Goal: Information Seeking & Learning: Learn about a topic

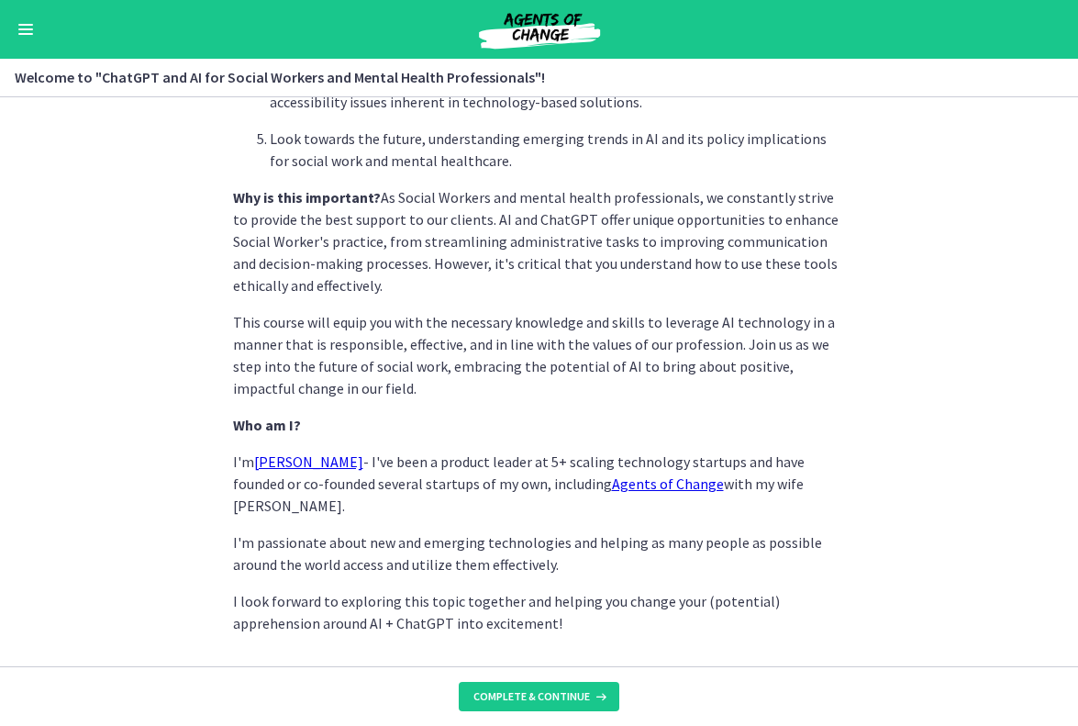
scroll to position [833, 0]
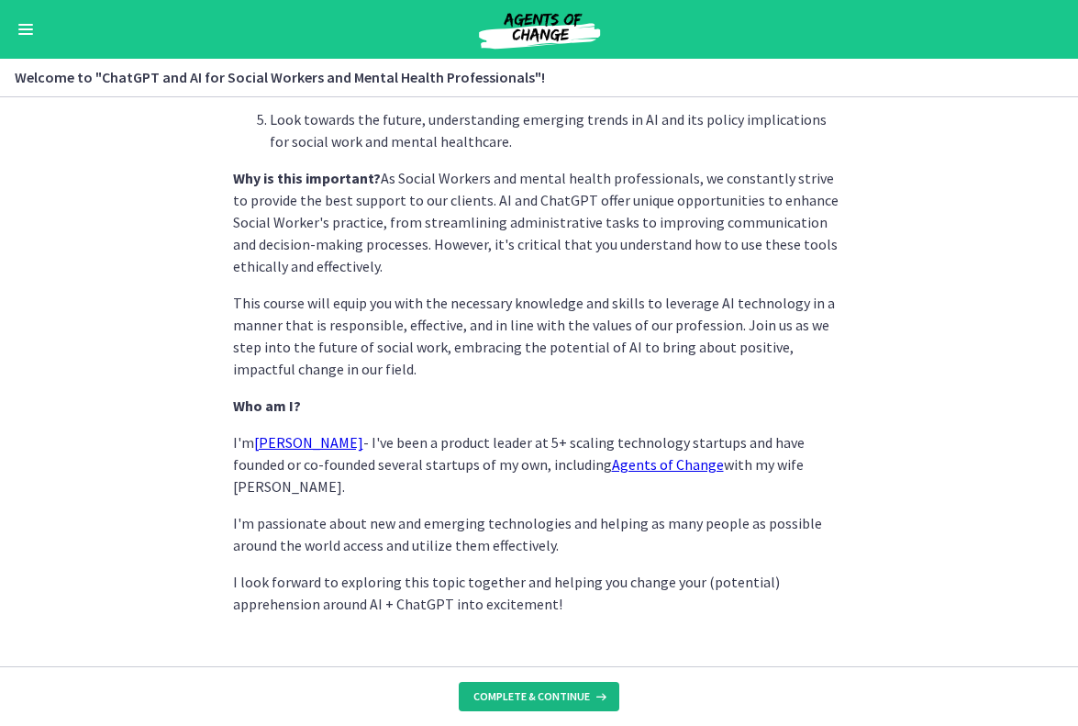
click at [565, 693] on span "Complete & continue" at bounding box center [532, 696] width 117 height 15
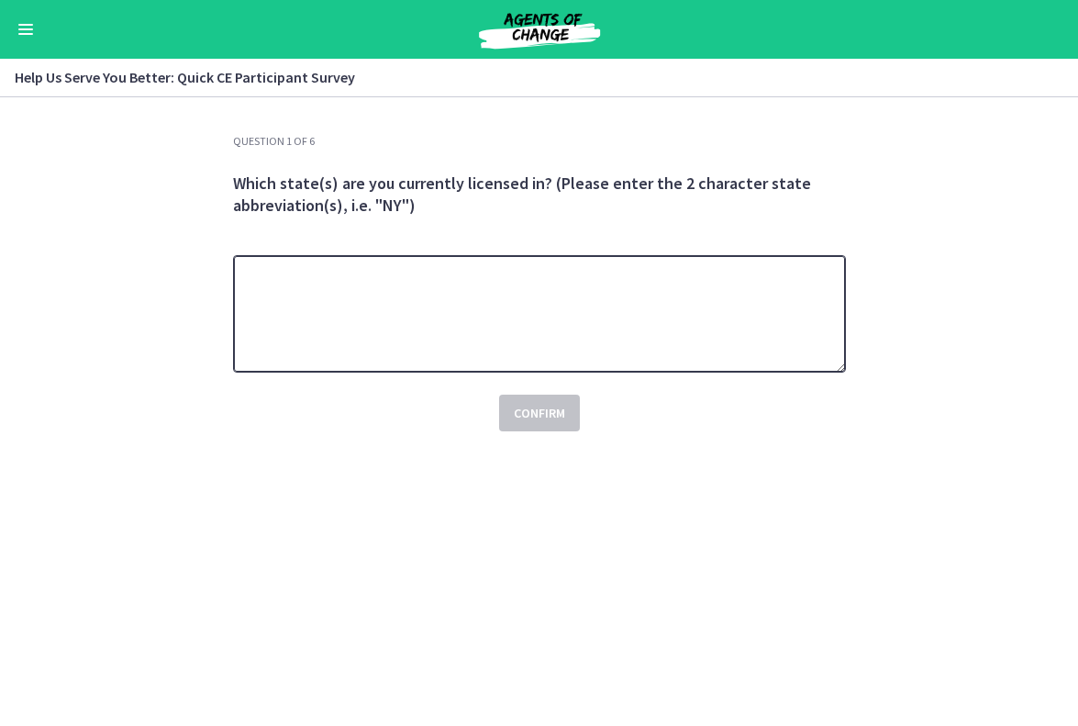
click at [543, 308] on textarea at bounding box center [539, 313] width 613 height 117
type textarea "**"
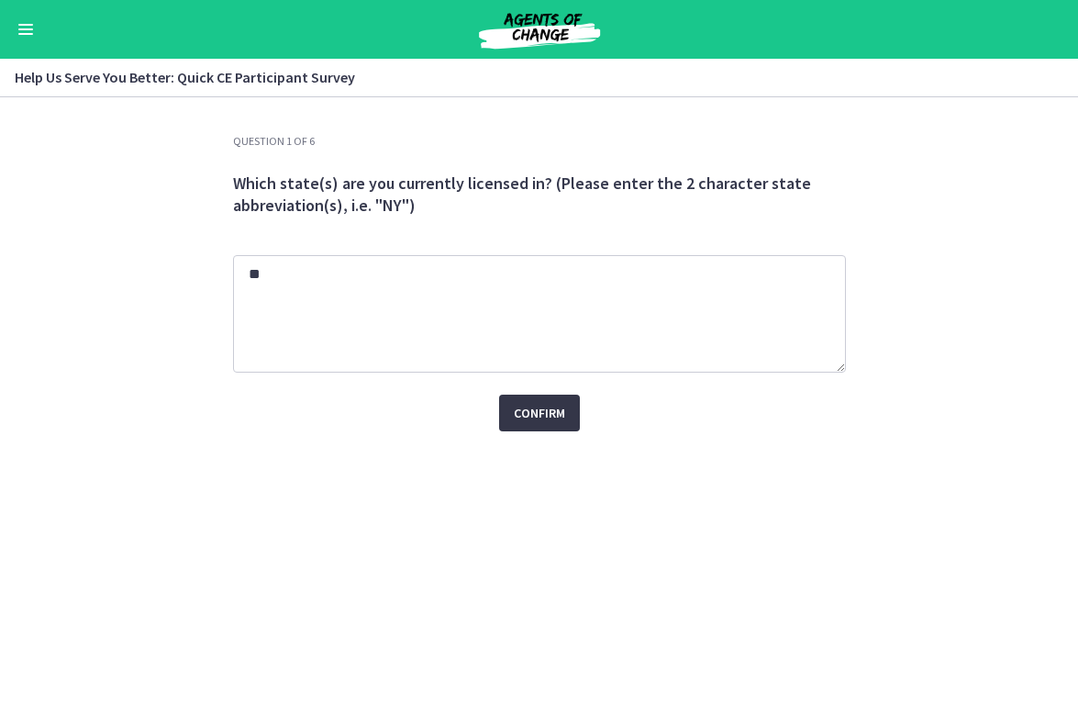
click at [538, 407] on span "Confirm" at bounding box center [539, 413] width 51 height 22
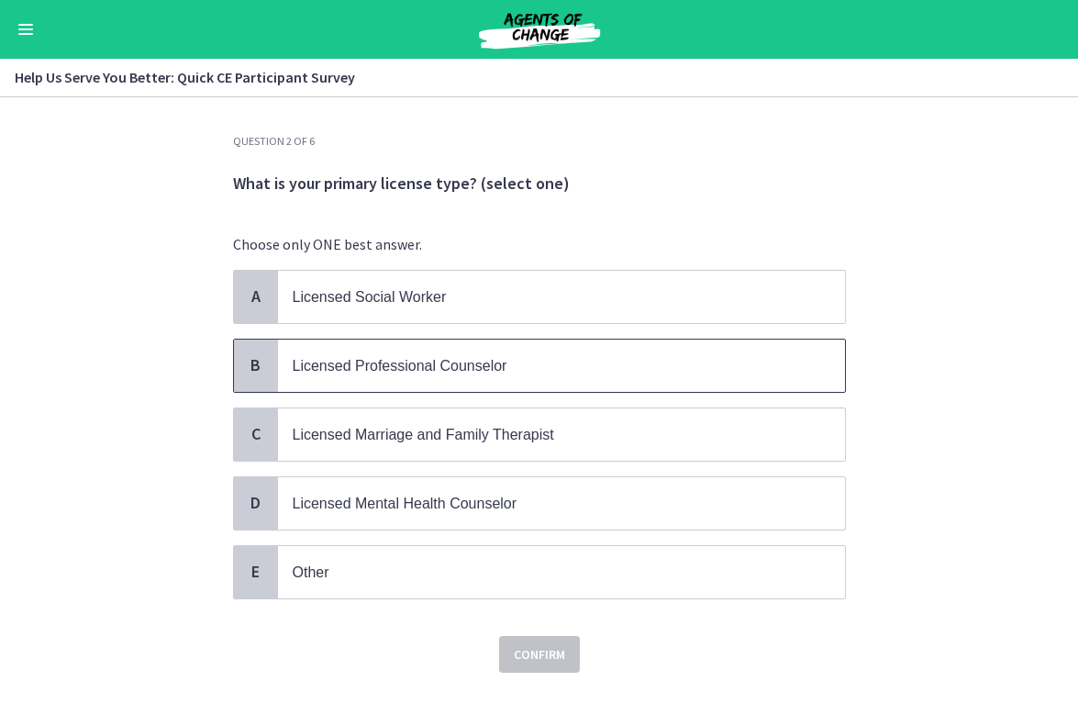
click at [536, 363] on p "Licensed Professional Counselor" at bounding box center [543, 365] width 501 height 23
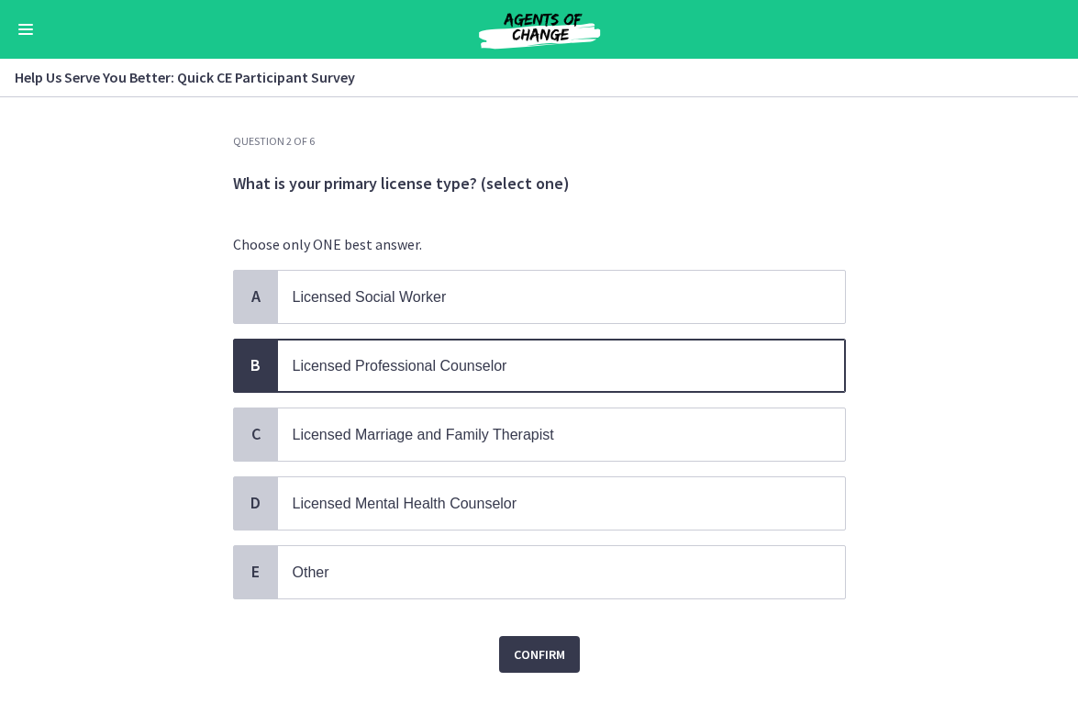
scroll to position [16, 0]
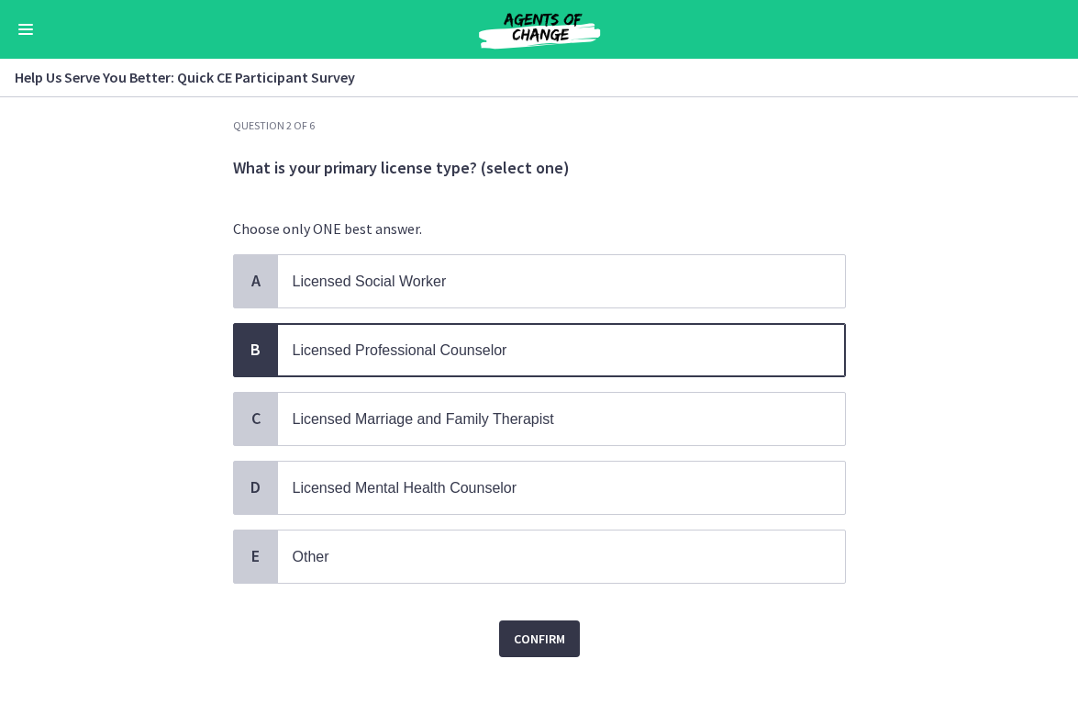
click at [535, 628] on span "Confirm" at bounding box center [539, 639] width 51 height 22
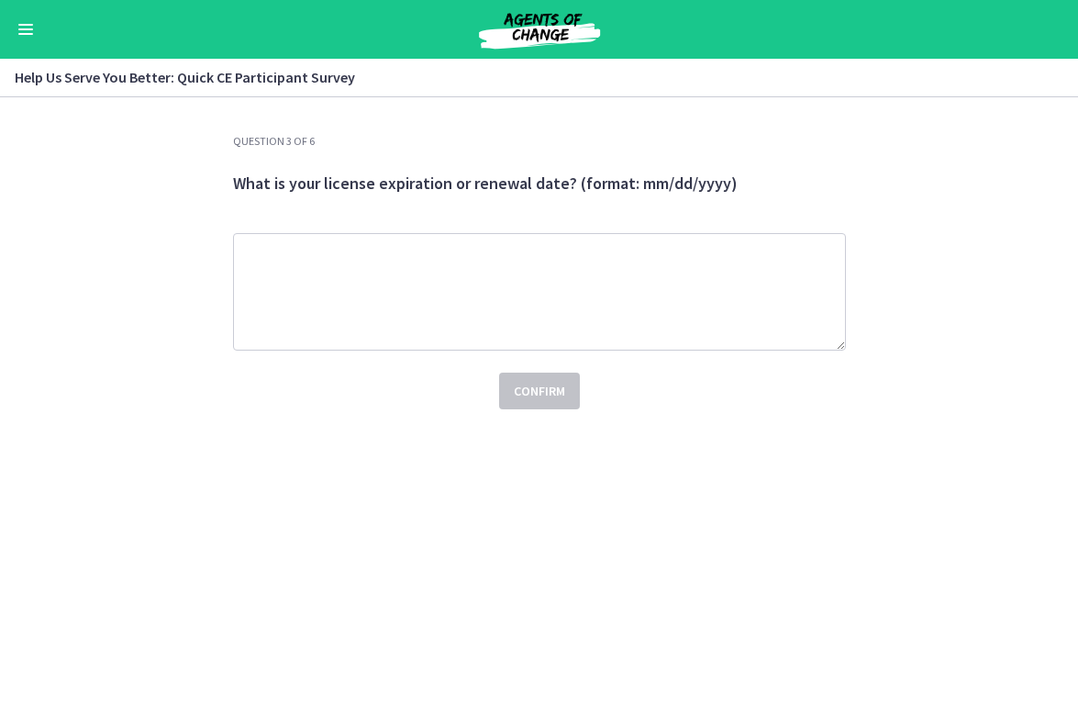
scroll to position [0, 0]
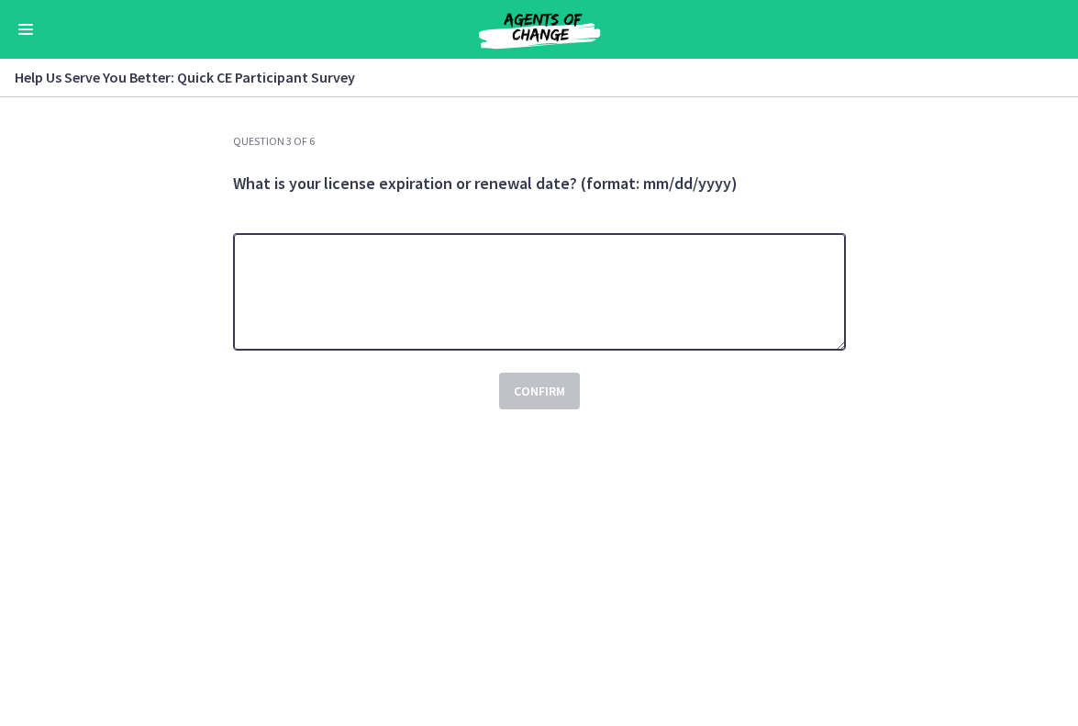
click at [470, 239] on textarea at bounding box center [539, 291] width 613 height 117
type textarea "**********"
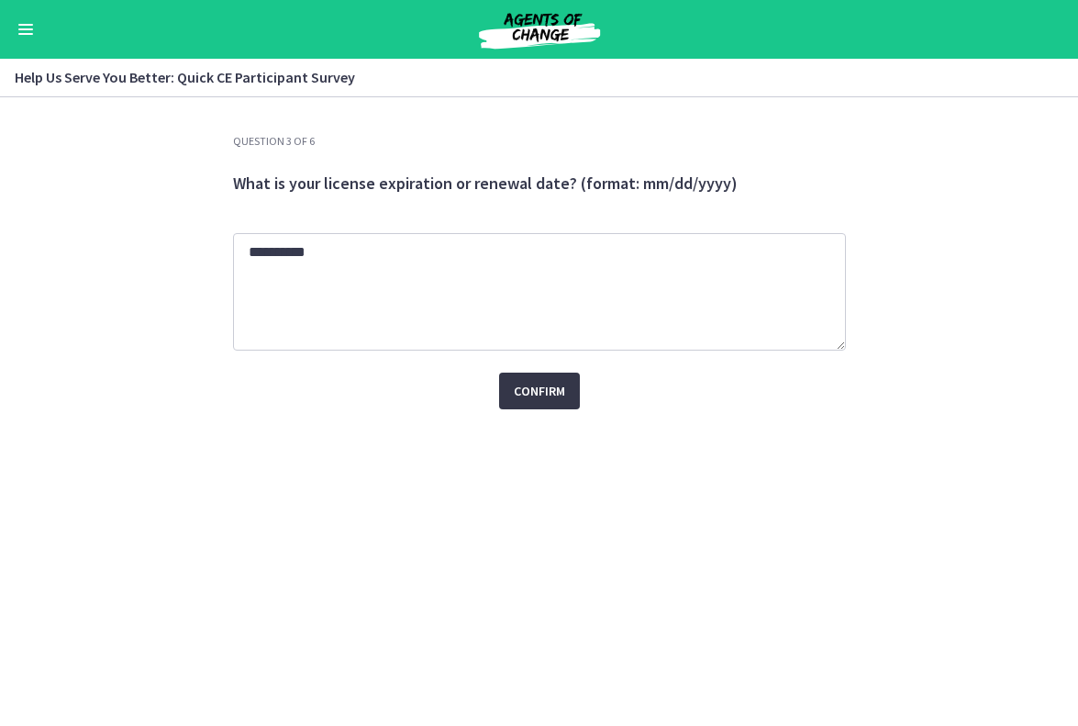
click at [545, 403] on button "Confirm" at bounding box center [539, 391] width 81 height 37
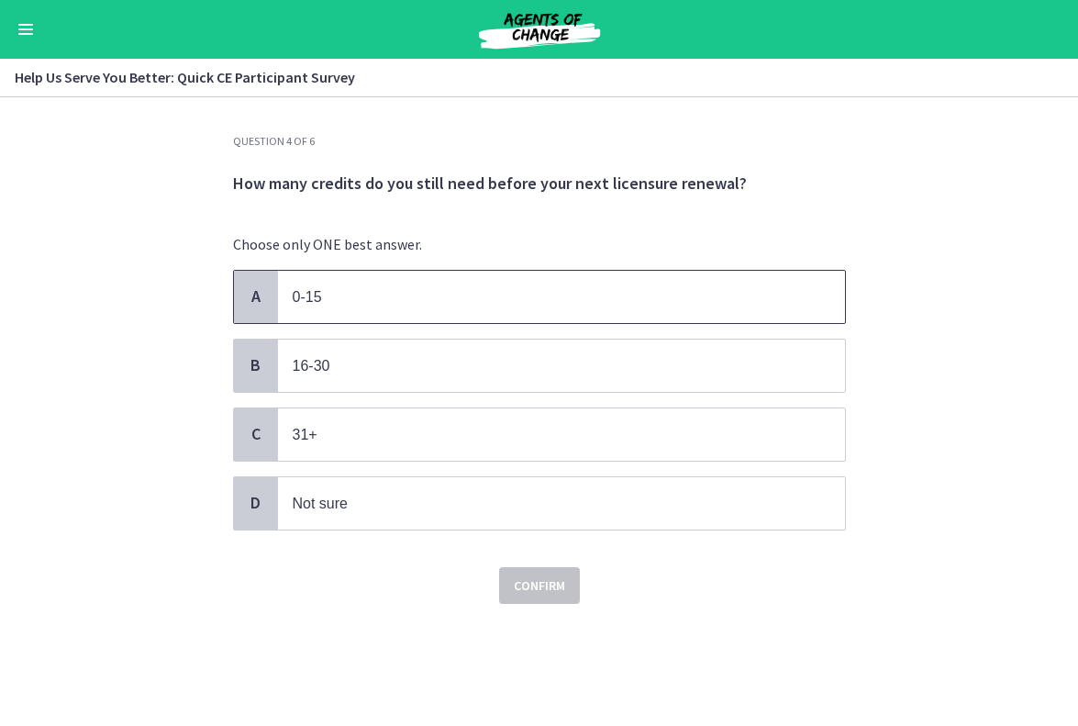
click at [560, 296] on p "0-15" at bounding box center [543, 296] width 501 height 23
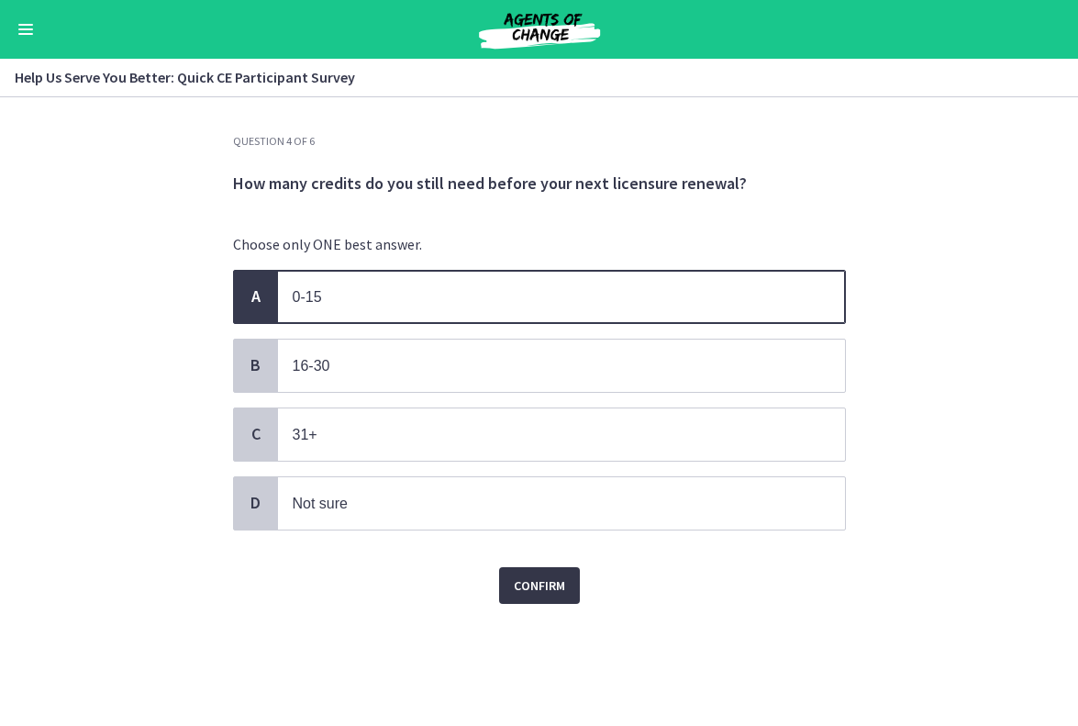
click at [548, 585] on span "Confirm" at bounding box center [539, 585] width 51 height 22
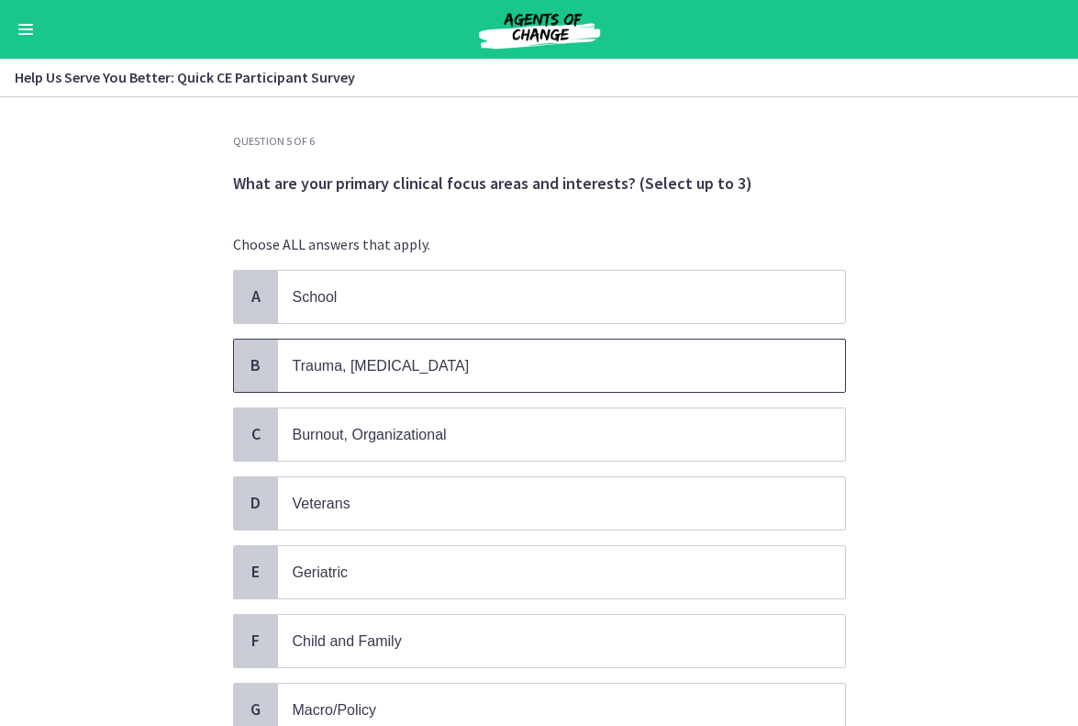
click at [602, 359] on p "Trauma, [MEDICAL_DATA]" at bounding box center [543, 365] width 501 height 23
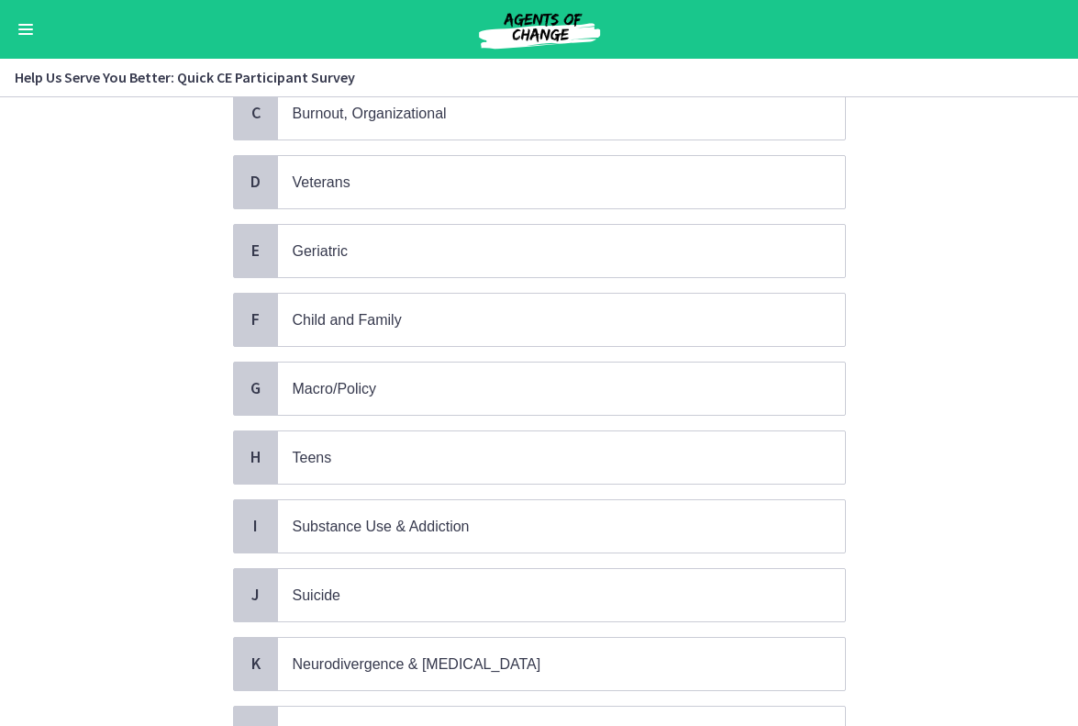
scroll to position [394, 0]
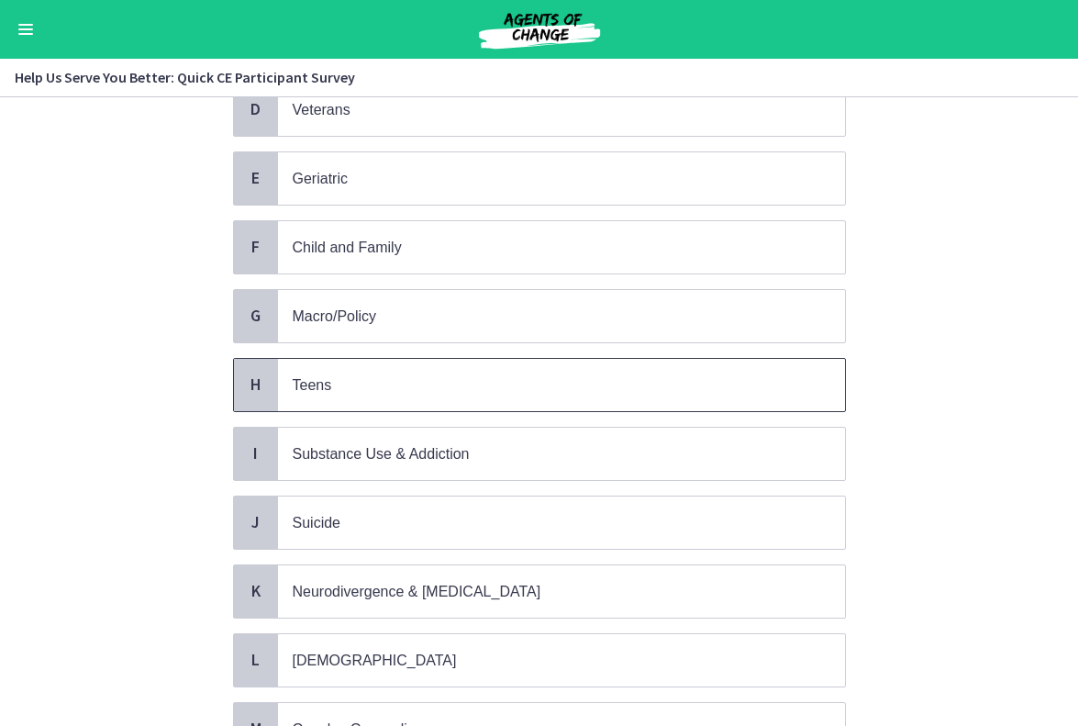
click at [653, 395] on span "Teens" at bounding box center [561, 385] width 567 height 52
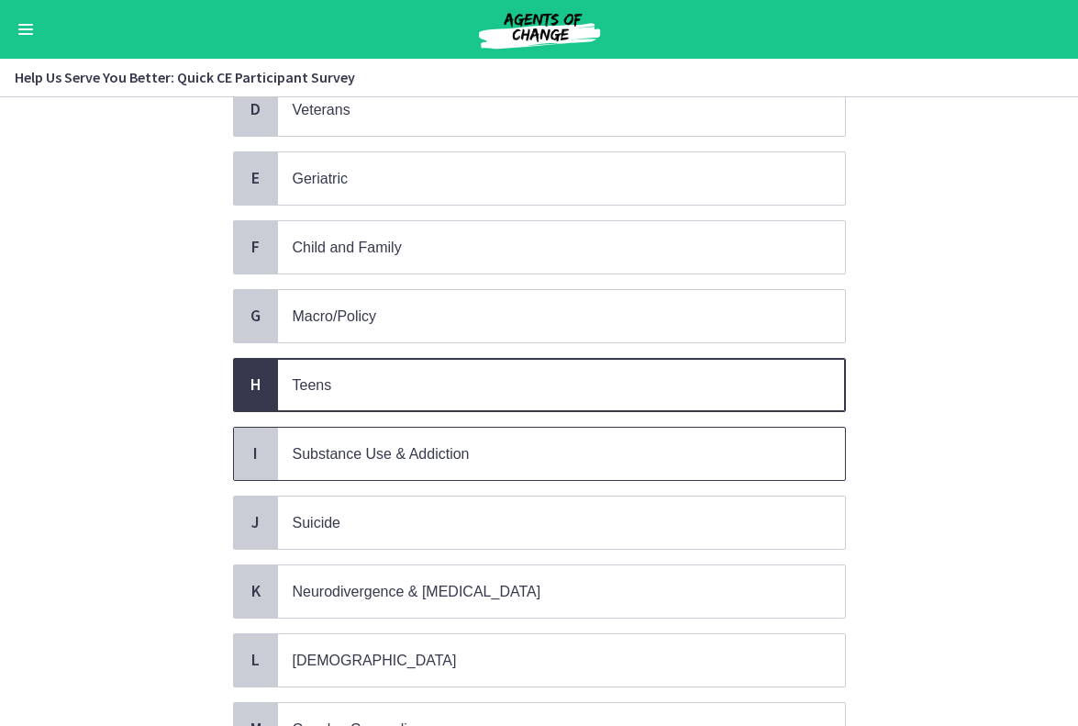
click at [644, 433] on span "Substance Use & Addiction" at bounding box center [561, 454] width 567 height 52
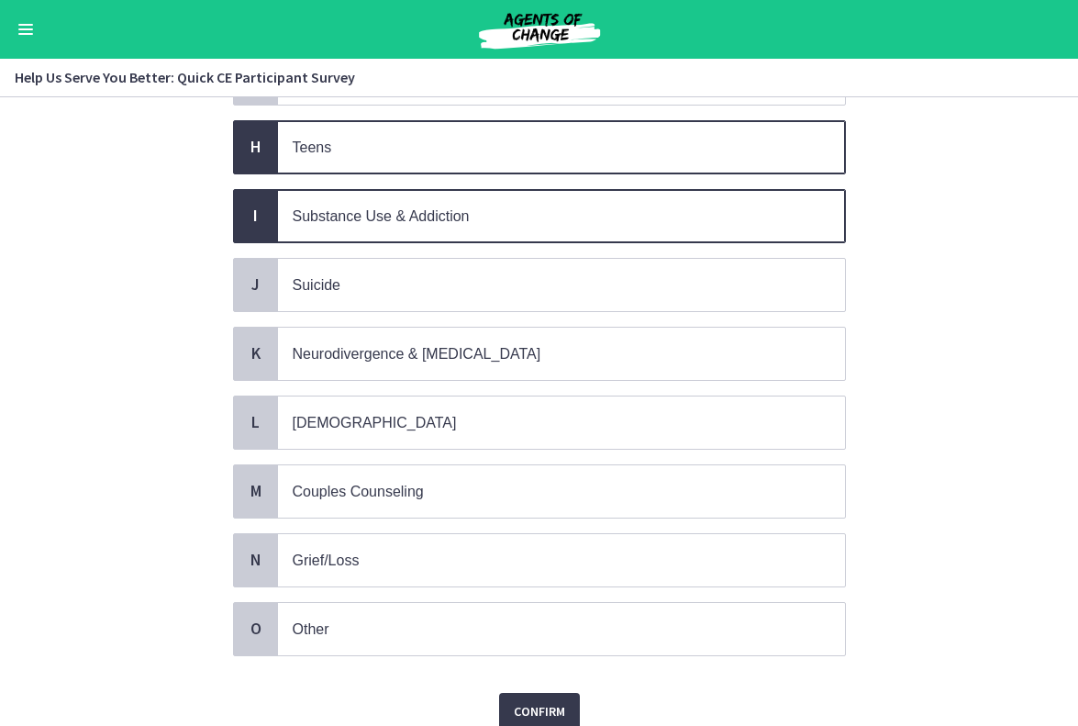
scroll to position [655, 0]
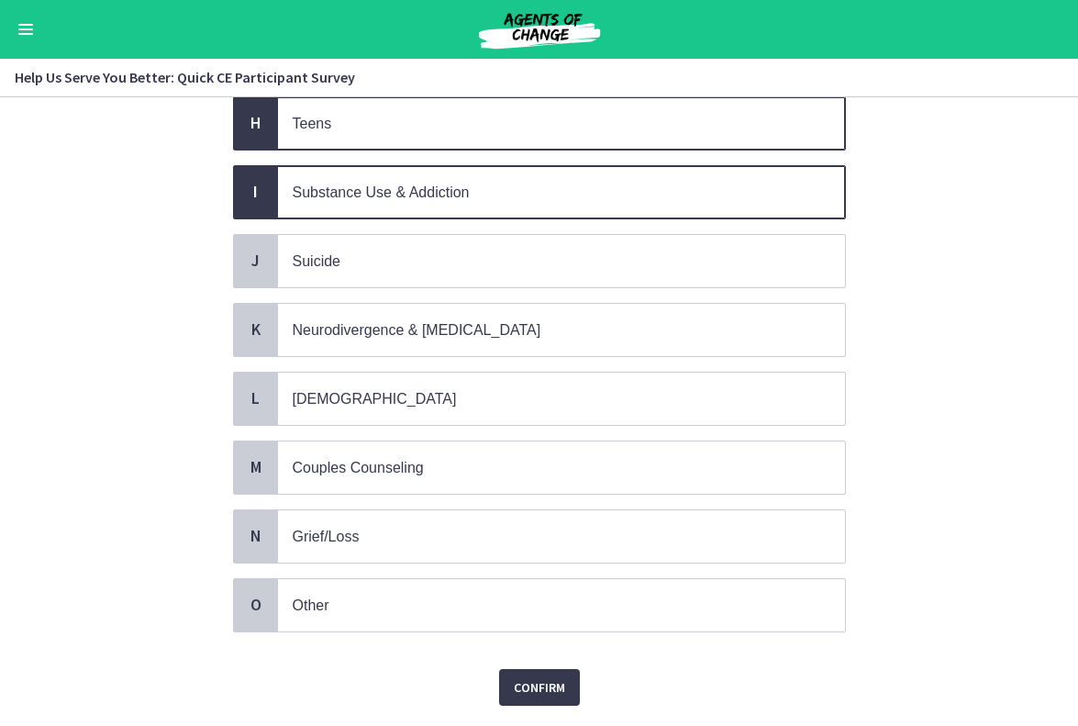
click at [591, 112] on p "Teens" at bounding box center [543, 123] width 501 height 23
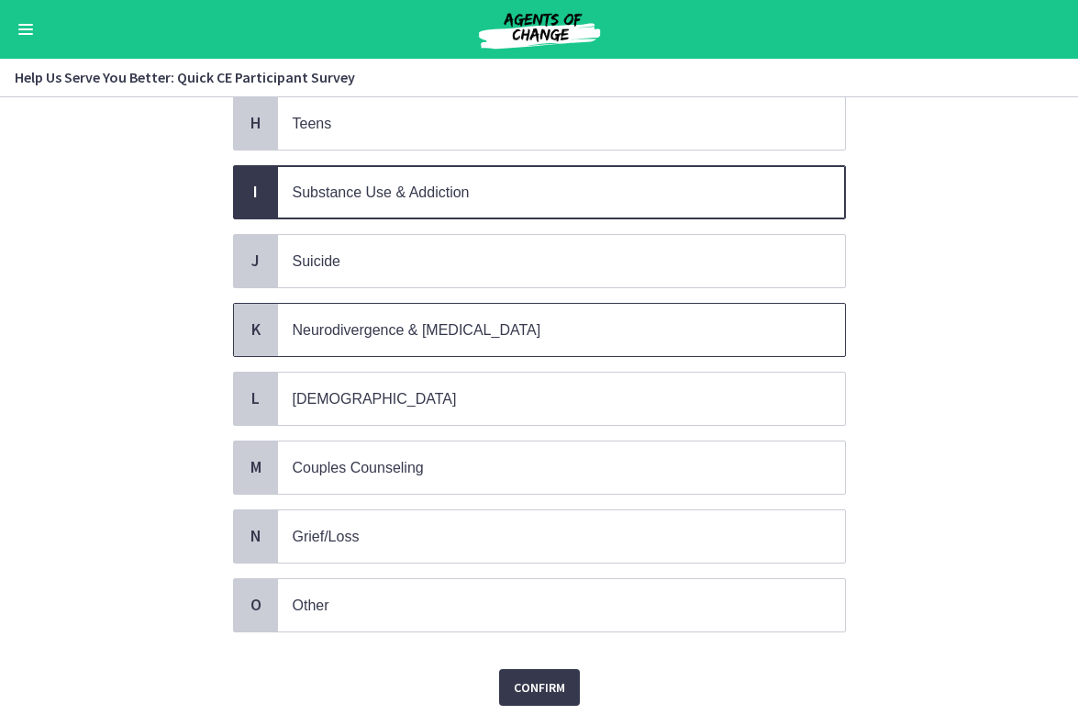
click at [519, 322] on span "Neurodivergence & [MEDICAL_DATA]" at bounding box center [417, 330] width 249 height 16
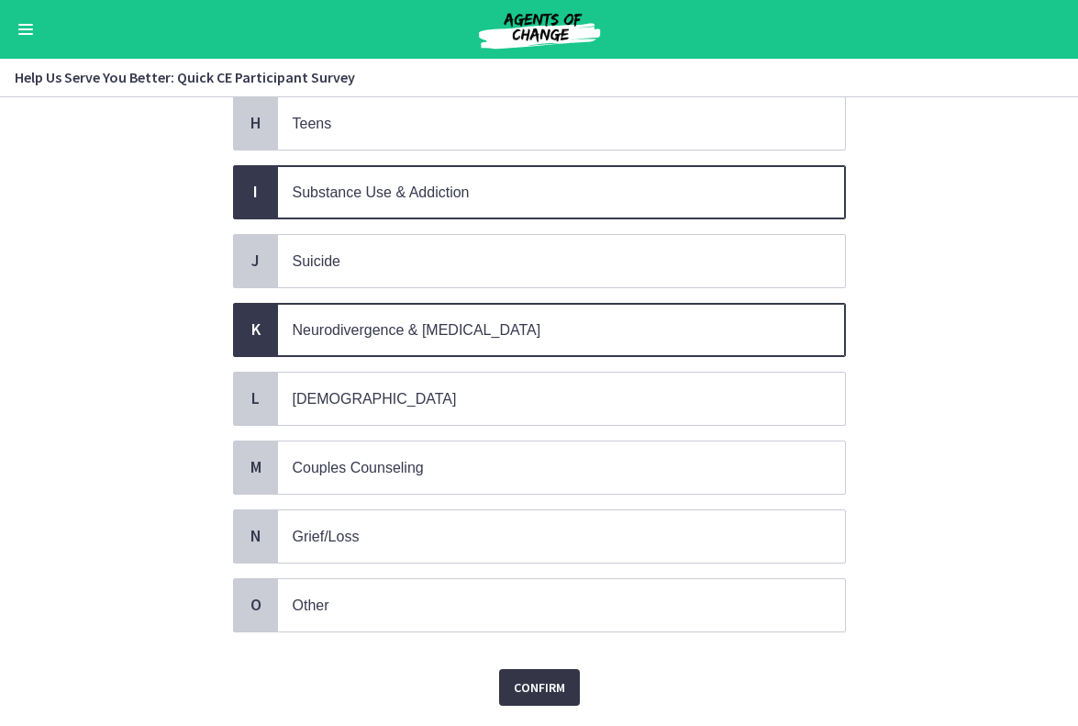
click at [531, 676] on span "Confirm" at bounding box center [539, 687] width 51 height 22
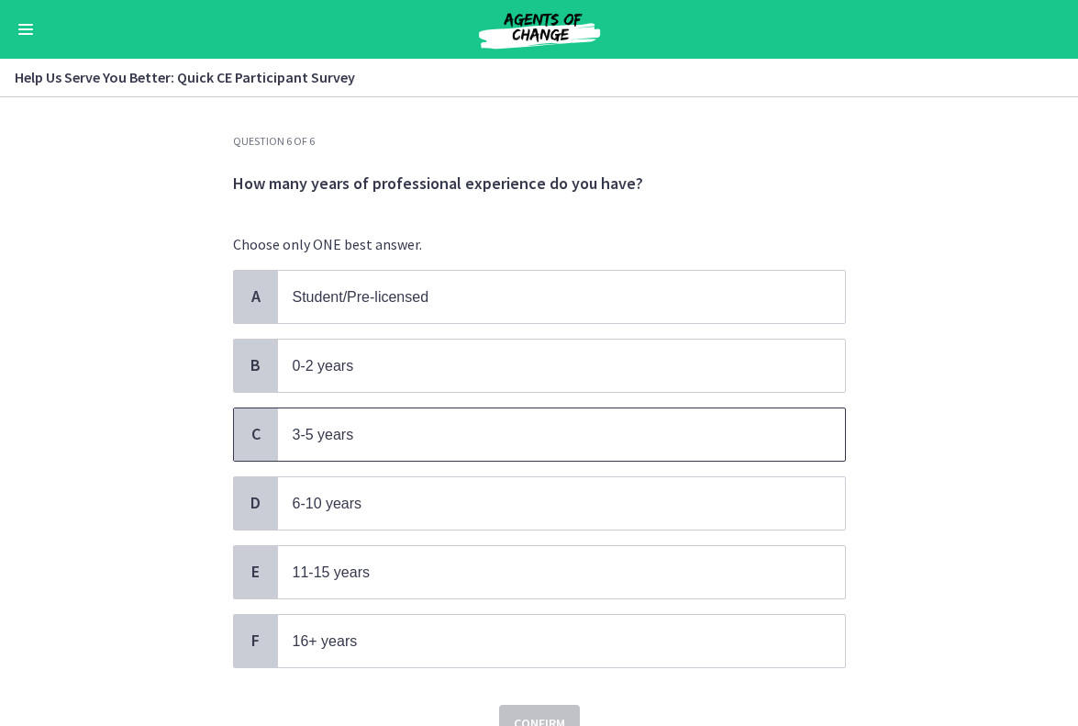
click at [494, 425] on p "3-5 years" at bounding box center [543, 434] width 501 height 23
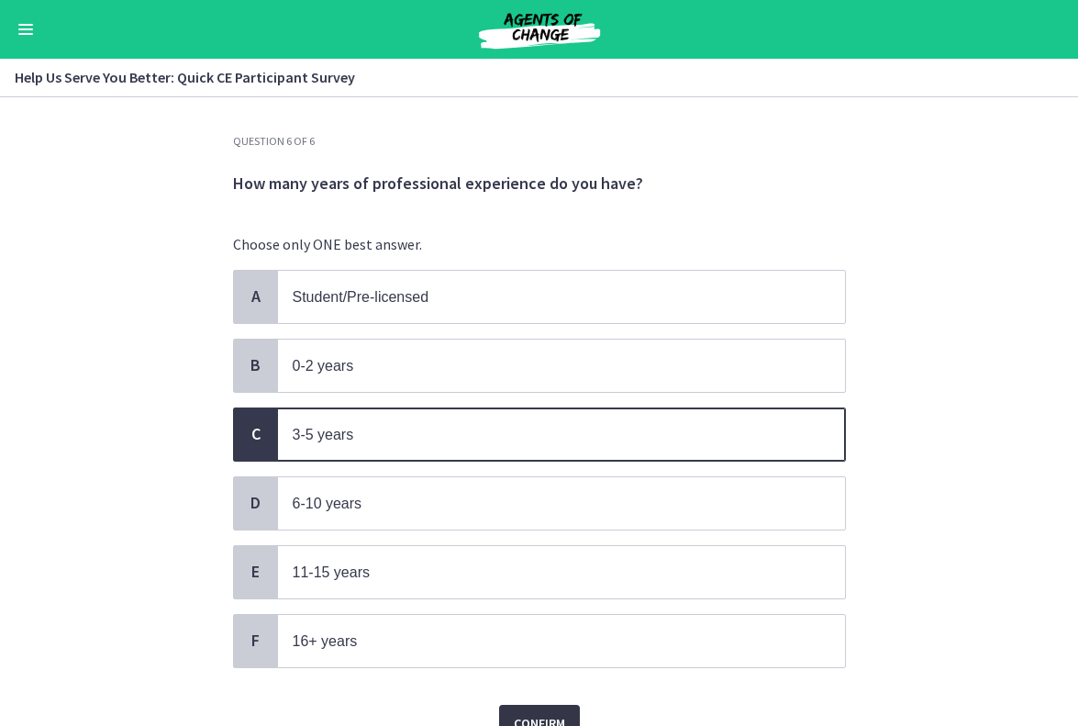
click at [520, 712] on span "Confirm" at bounding box center [539, 723] width 51 height 22
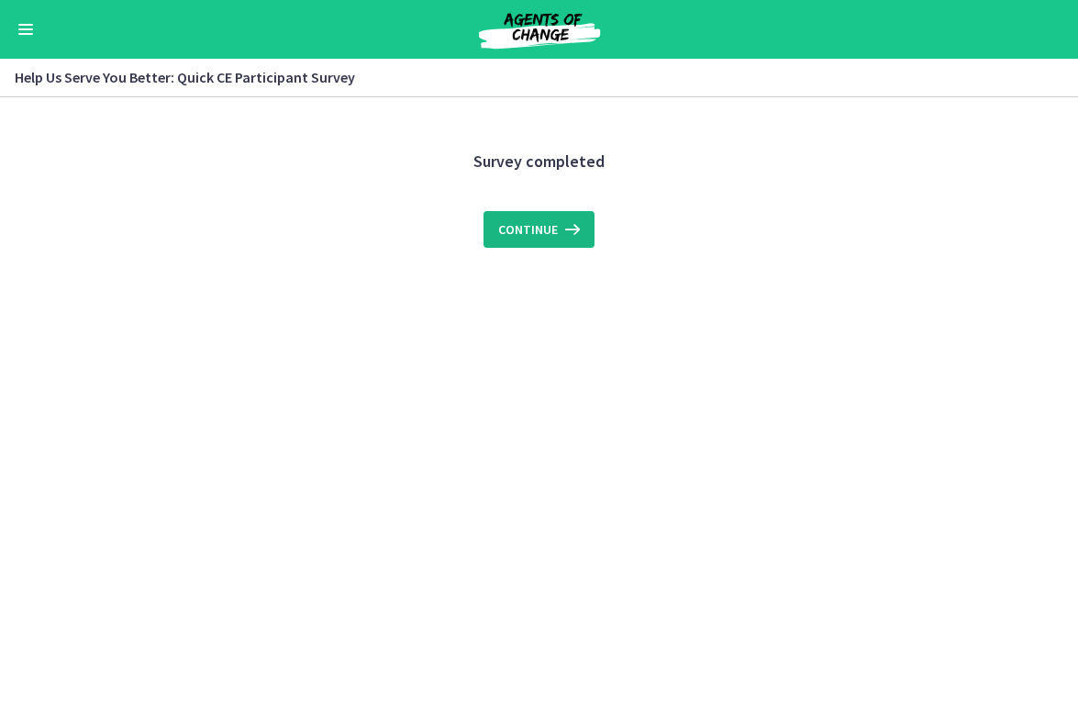
click at [529, 225] on span "Continue" at bounding box center [528, 229] width 60 height 22
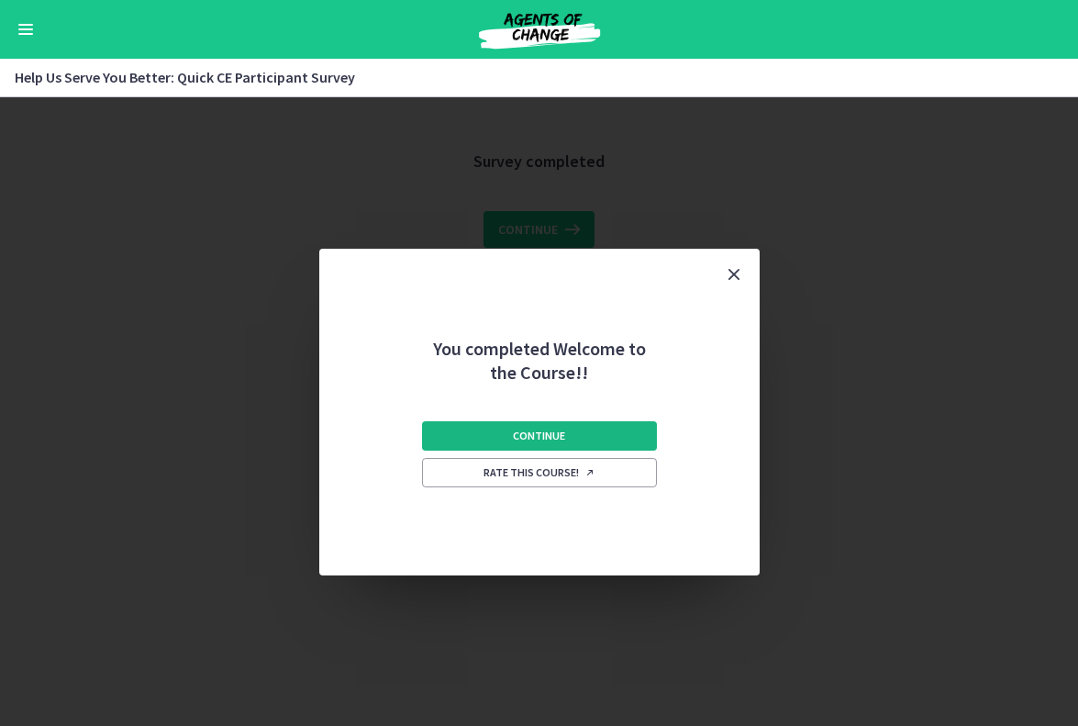
click at [518, 433] on span "Continue" at bounding box center [539, 436] width 52 height 15
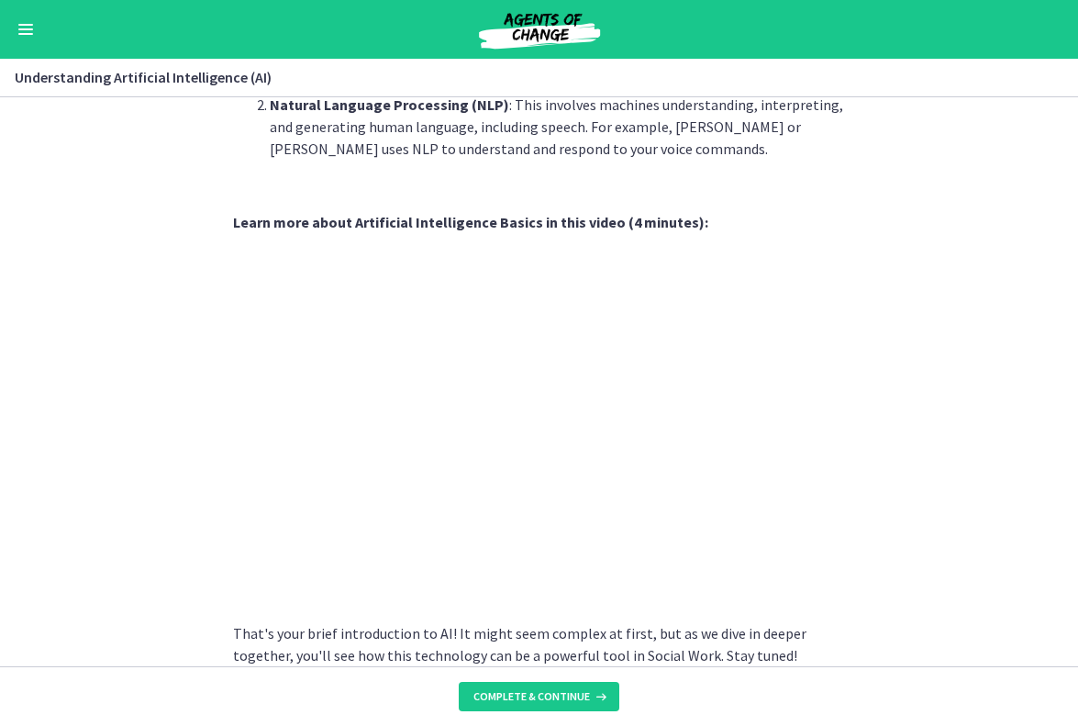
scroll to position [764, 0]
